Goal: Find contact information: Find contact information

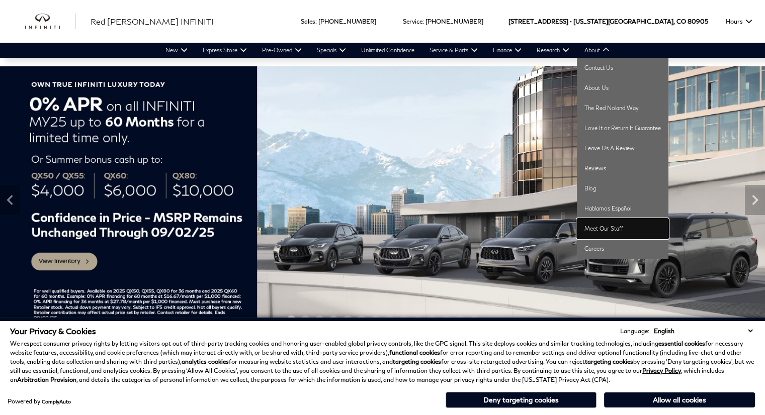
click at [628, 224] on link "Meet Our Staff" at bounding box center [623, 229] width 92 height 20
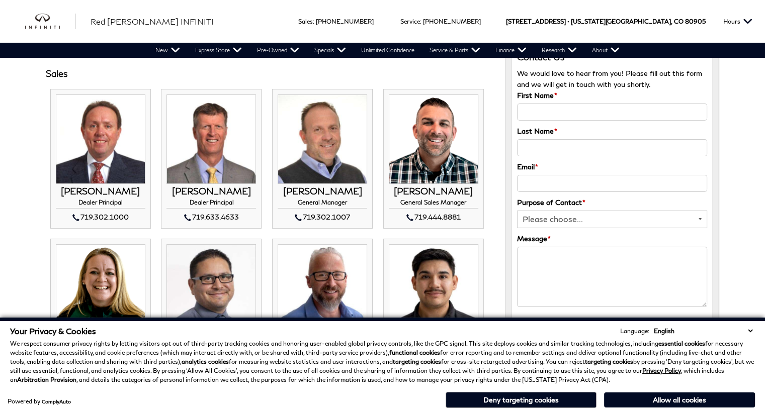
scroll to position [151, 0]
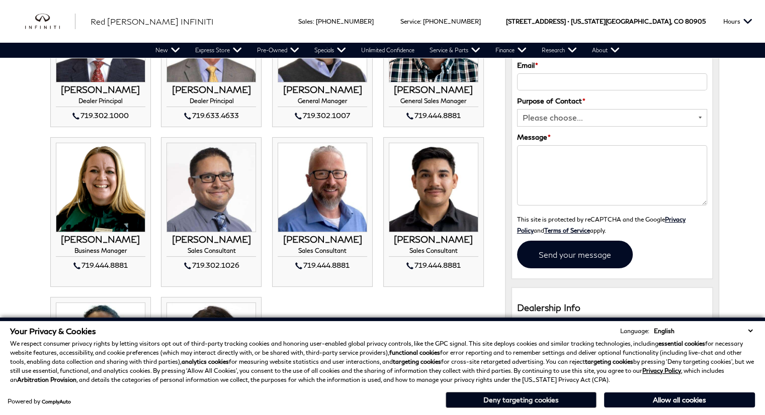
click at [504, 401] on button "Deny targeting cookies" at bounding box center [521, 400] width 151 height 16
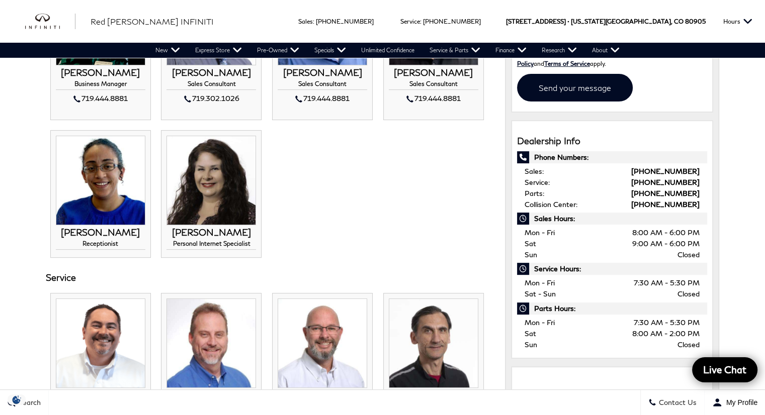
scroll to position [402, 0]
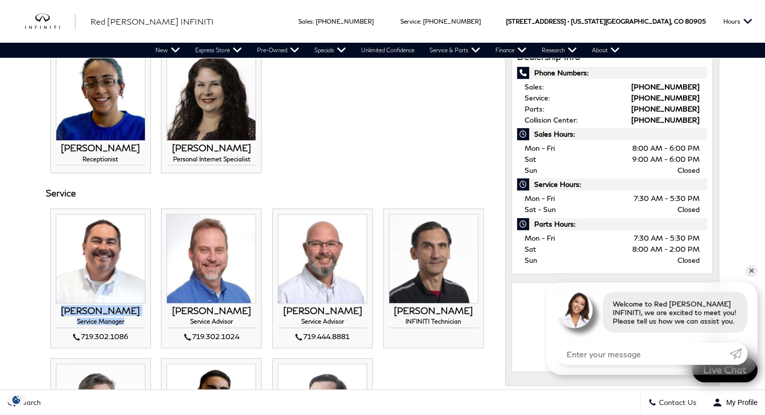
drag, startPoint x: 129, startPoint y: 324, endPoint x: 59, endPoint y: 312, distance: 71.0
click at [59, 312] on div "CHRIS COLEMAN Service Manager 719.302.1086 CHRIS COLEMAN Service Manager" at bounding box center [101, 324] width 90 height 37
copy div "CHRIS COLEMAN Service Manager"
